Goal: Transaction & Acquisition: Purchase product/service

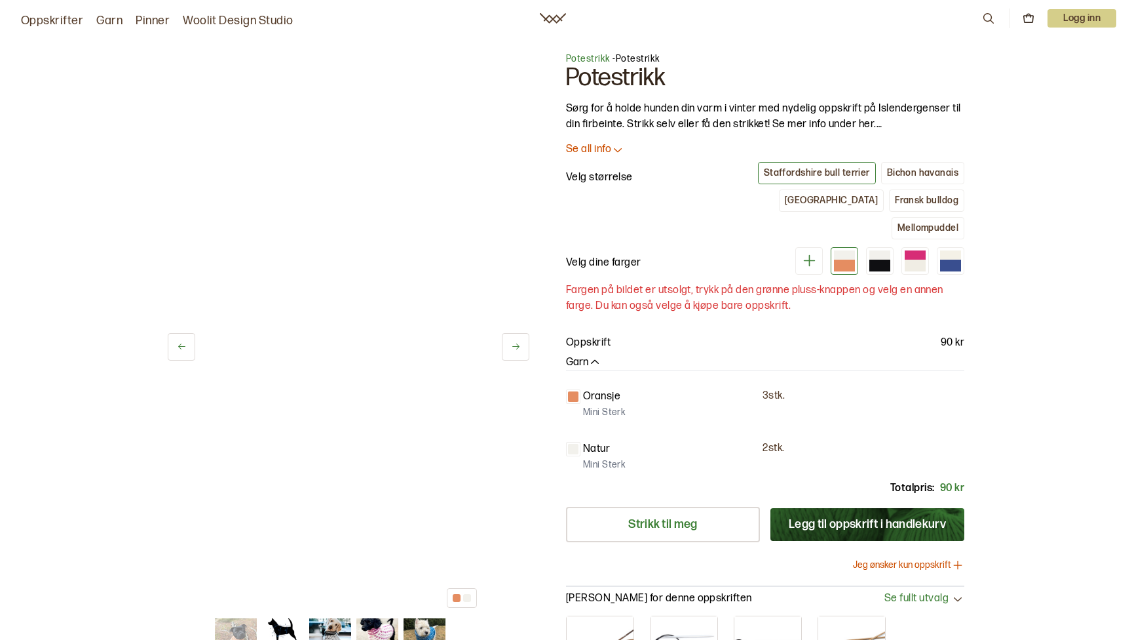
click at [517, 347] on icon at bounding box center [515, 346] width 7 height 6
click at [182, 339] on button at bounding box center [182, 347] width 28 height 28
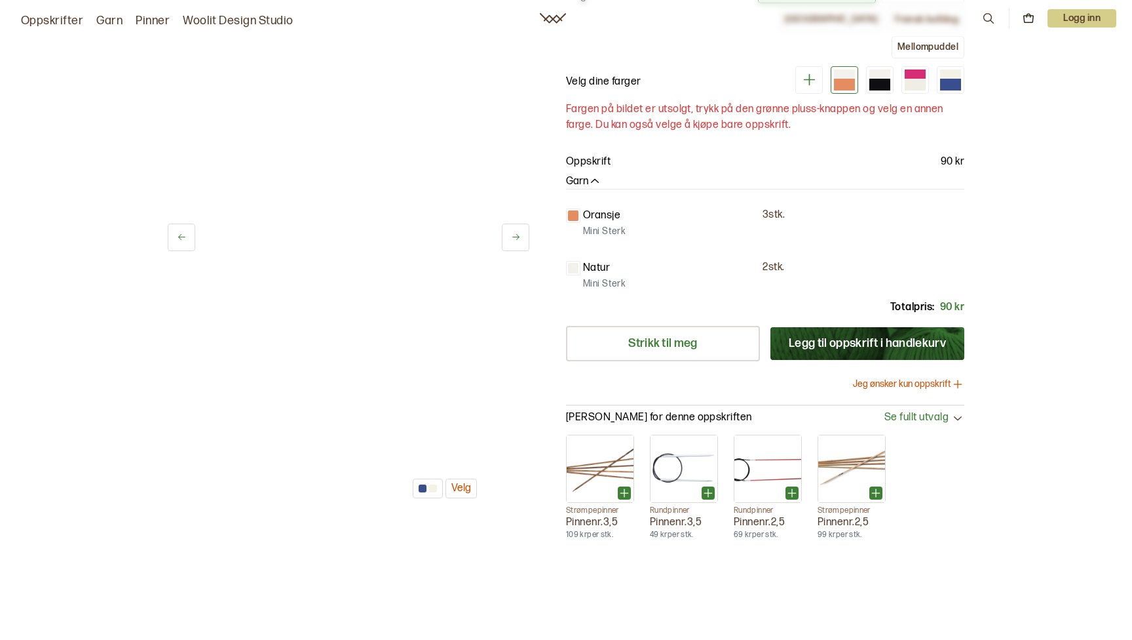
scroll to position [173, 0]
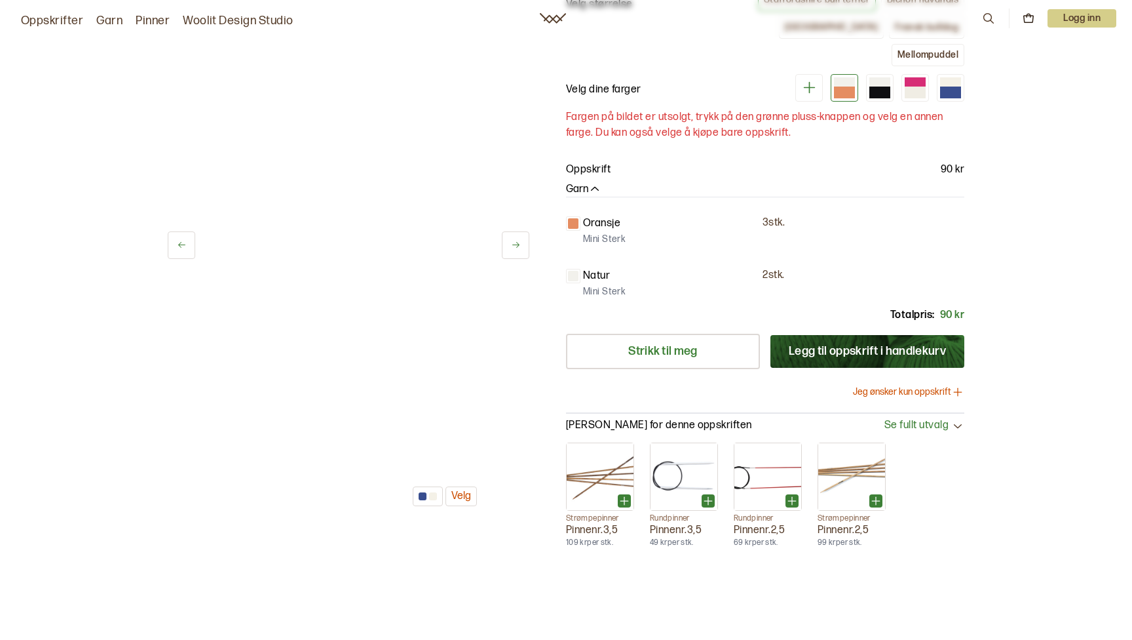
click at [423, 492] on div at bounding box center [423, 496] width 8 height 8
click at [462, 486] on button "Velg" at bounding box center [461, 496] width 31 height 20
click at [573, 271] on div at bounding box center [573, 276] width 10 height 10
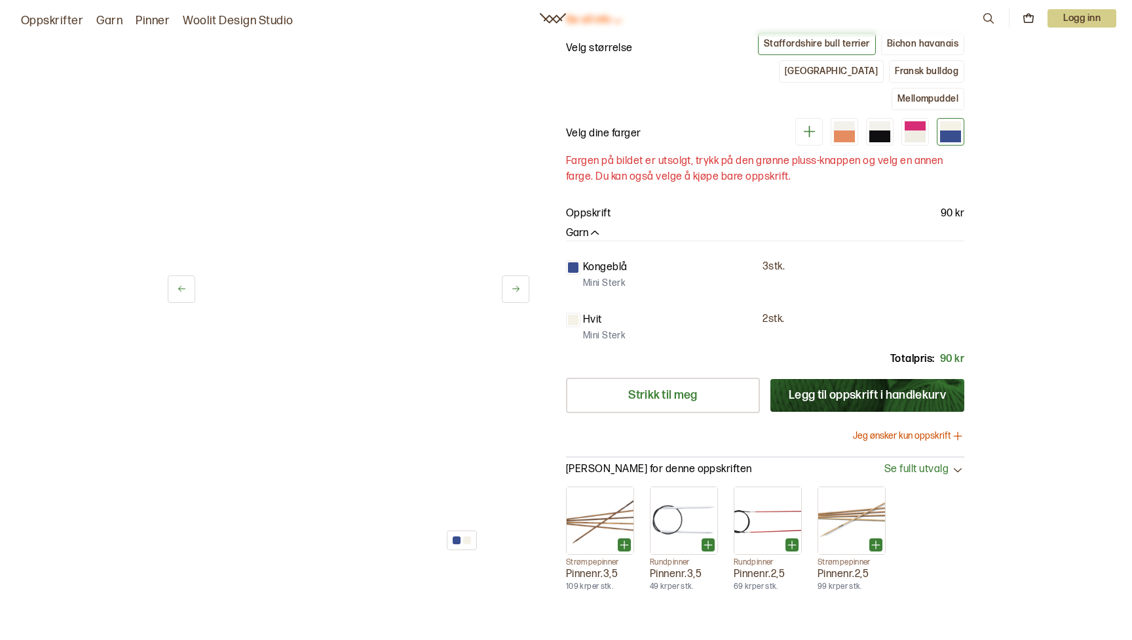
scroll to position [112, 0]
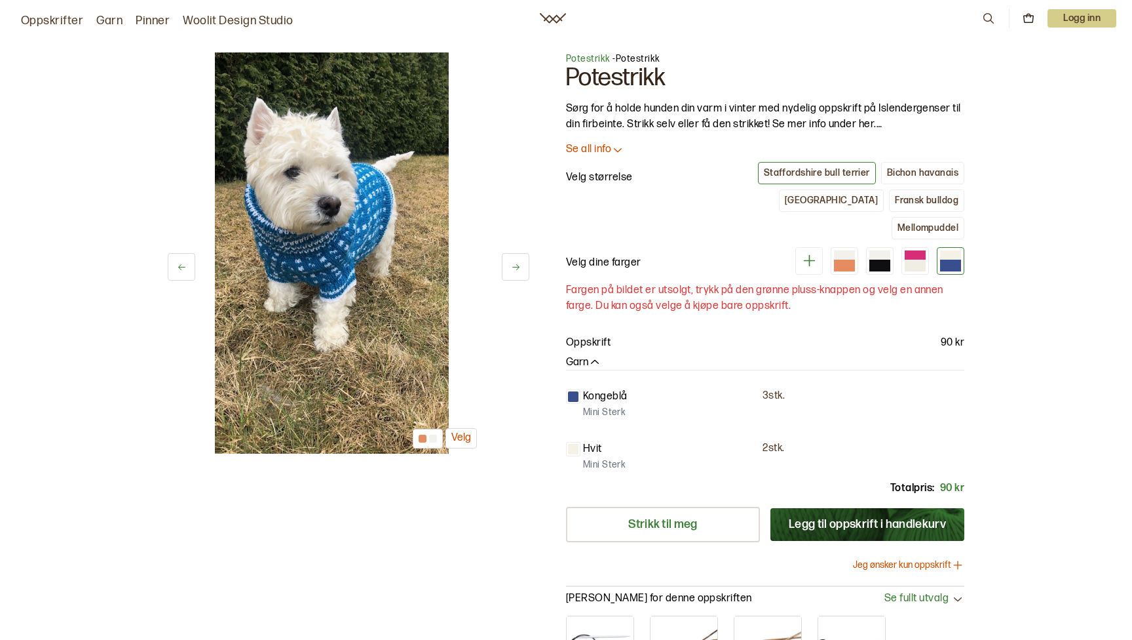
scroll to position [112, 0]
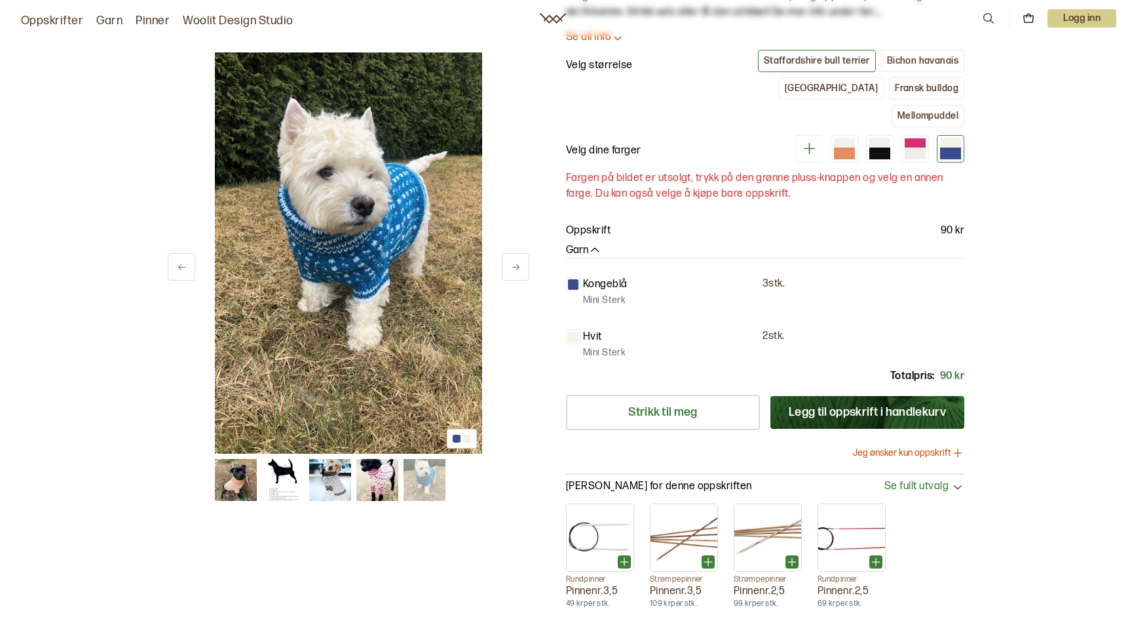
click at [331, 484] on img at bounding box center [330, 480] width 42 height 42
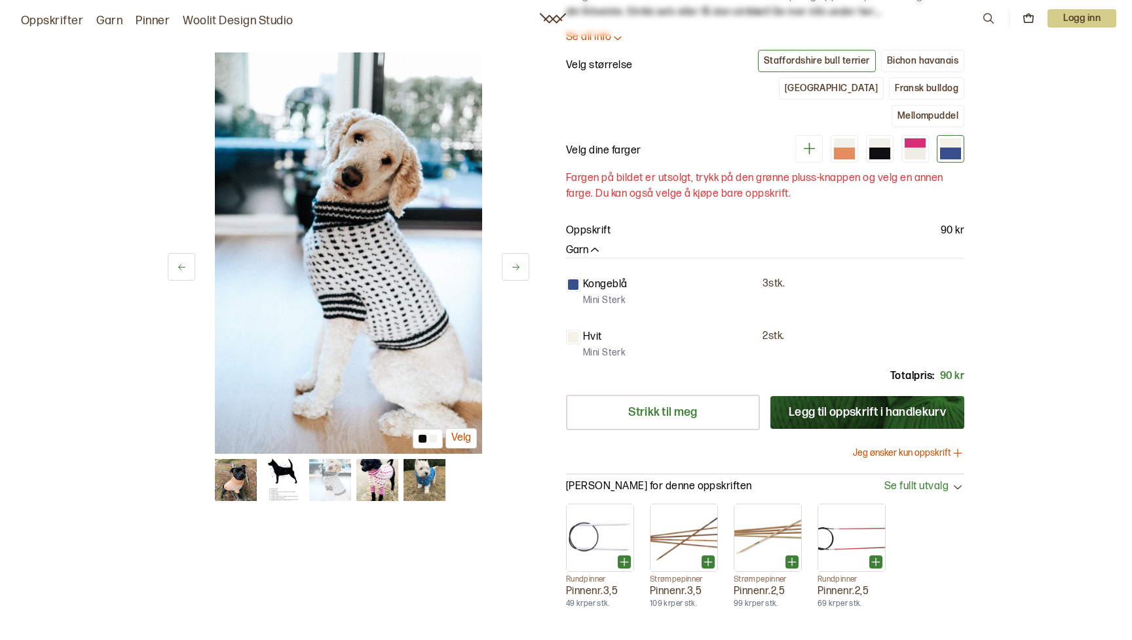
click at [377, 478] on img at bounding box center [378, 480] width 42 height 42
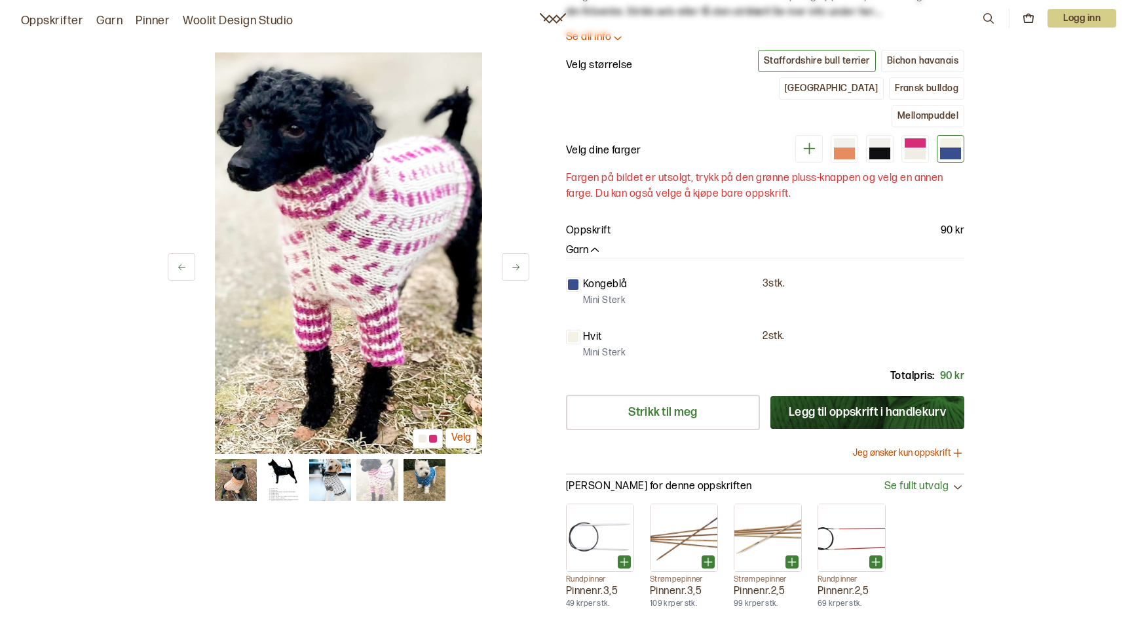
click at [427, 475] on img at bounding box center [425, 480] width 42 height 42
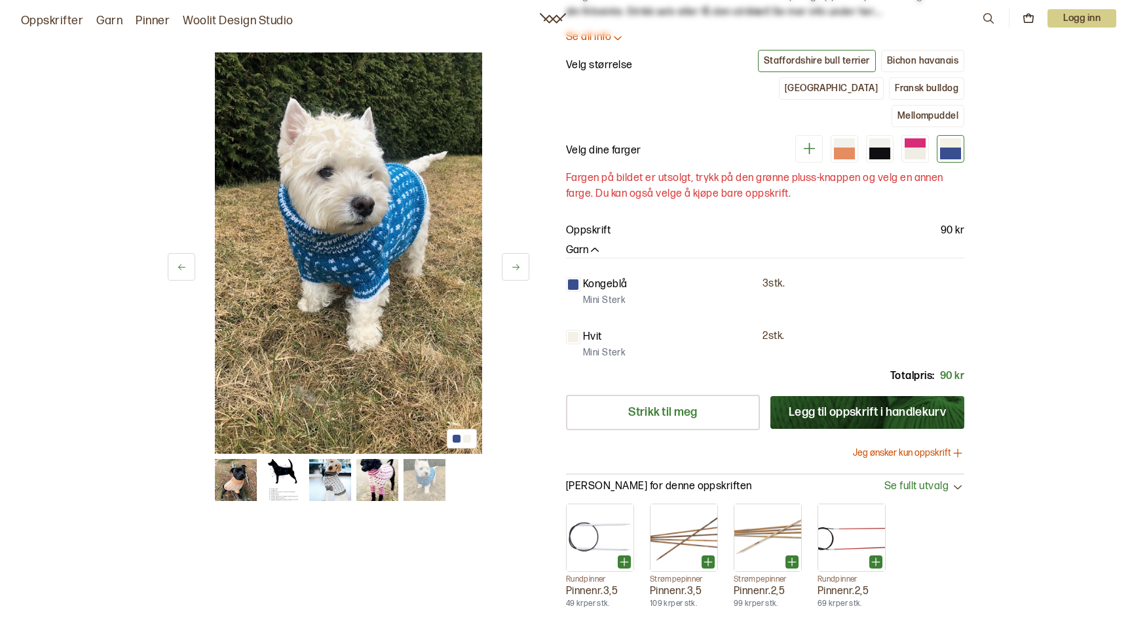
click at [389, 488] on img at bounding box center [378, 480] width 42 height 42
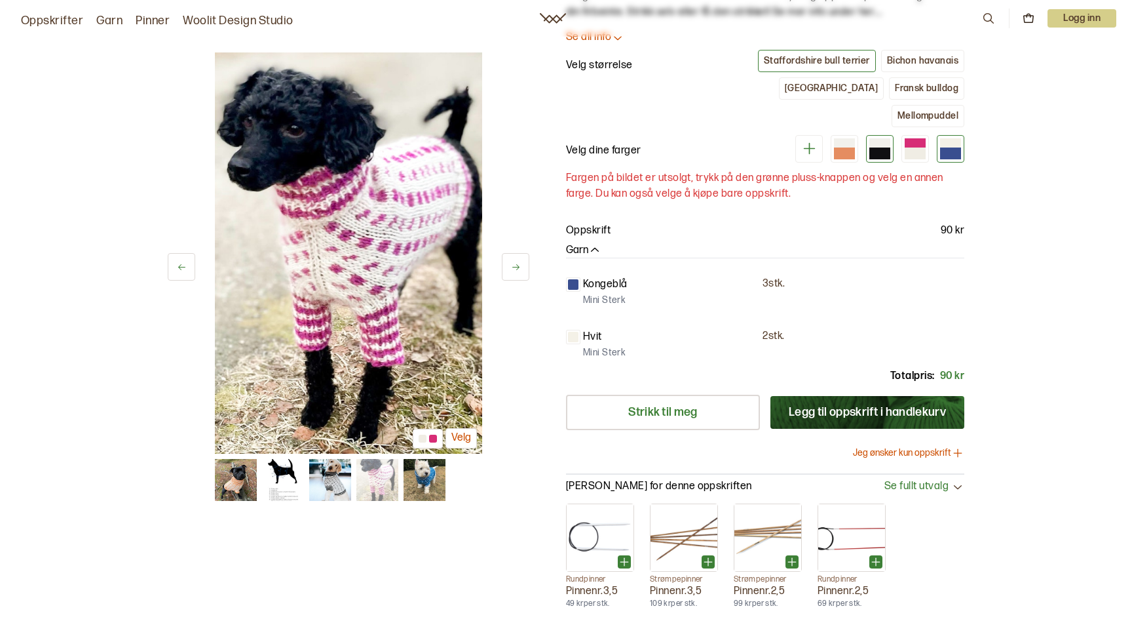
click at [881, 147] on div at bounding box center [880, 153] width 21 height 12
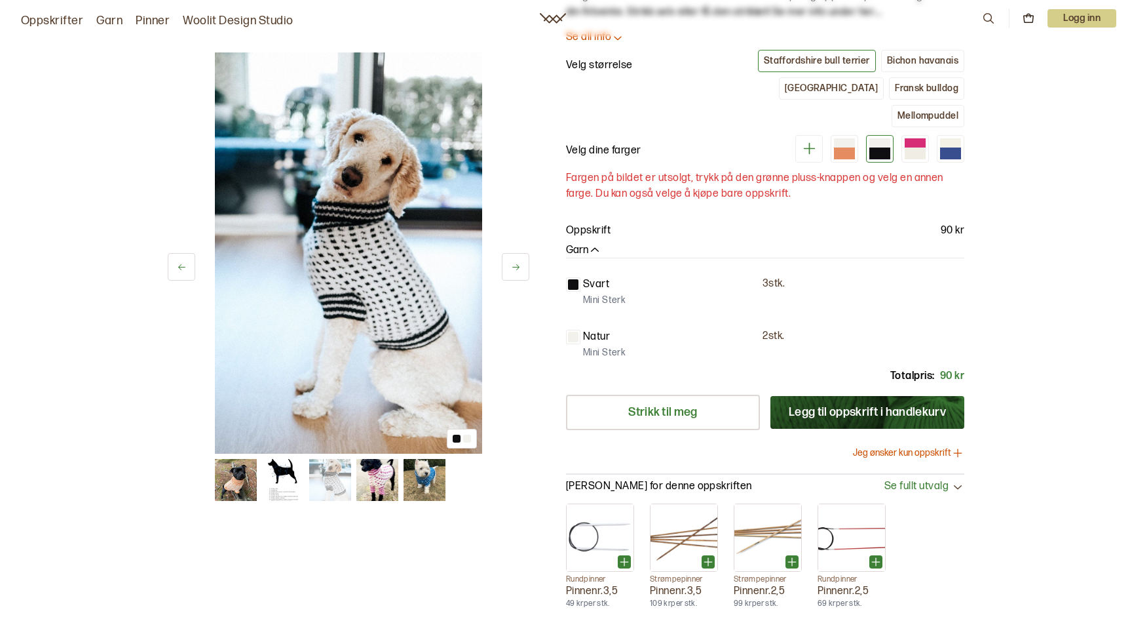
click at [278, 469] on img at bounding box center [283, 480] width 42 height 42
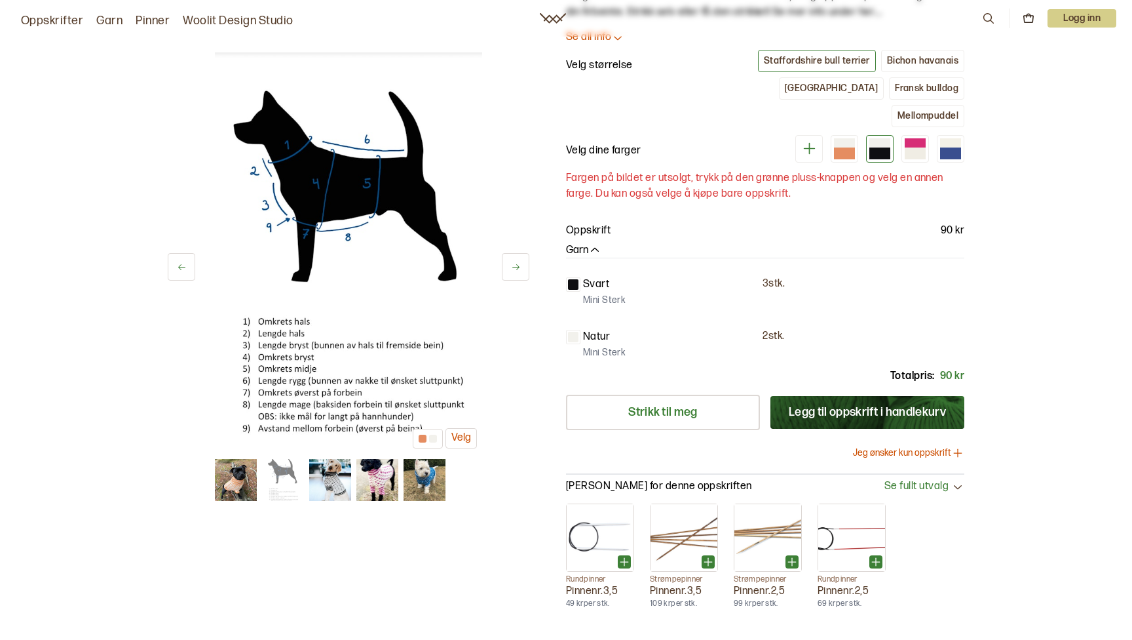
click at [237, 480] on img at bounding box center [236, 480] width 42 height 42
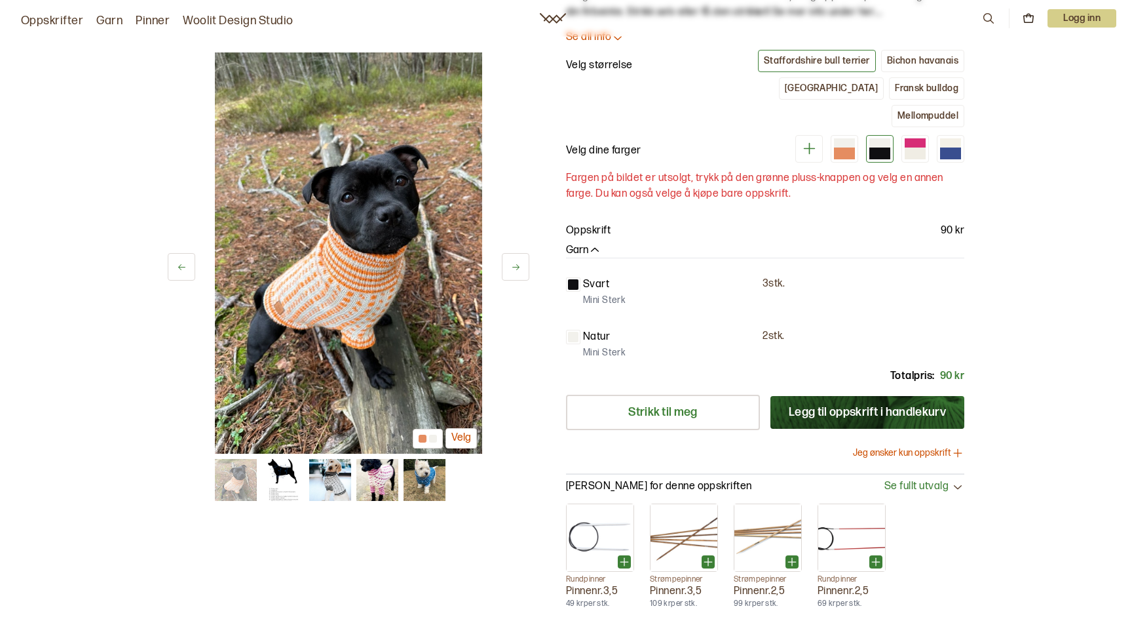
click at [336, 474] on img at bounding box center [330, 480] width 42 height 42
